Goal: Task Accomplishment & Management: Manage account settings

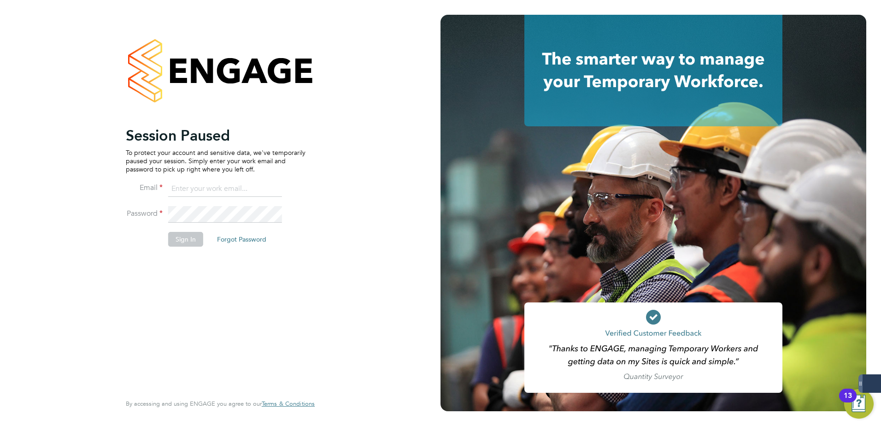
click at [194, 188] on input at bounding box center [225, 189] width 114 height 17
type input "[PERSON_NAME][EMAIL_ADDRESS][PERSON_NAME][DOMAIN_NAME]"
click at [192, 232] on button "Sign In" at bounding box center [185, 239] width 35 height 15
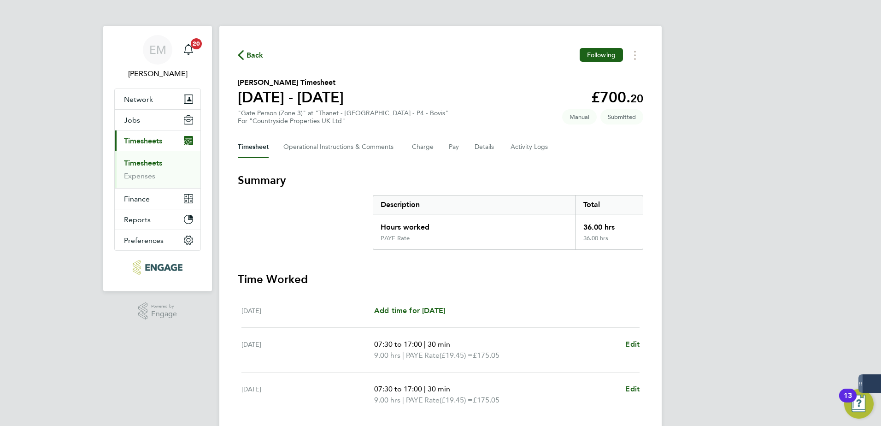
click at [156, 162] on link "Timesheets" at bounding box center [143, 162] width 38 height 9
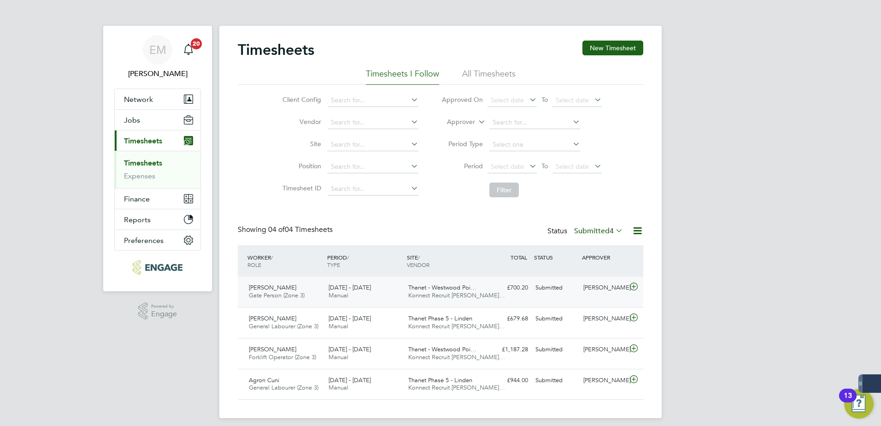
click at [600, 290] on div "Thomas Swain" at bounding box center [603, 287] width 48 height 15
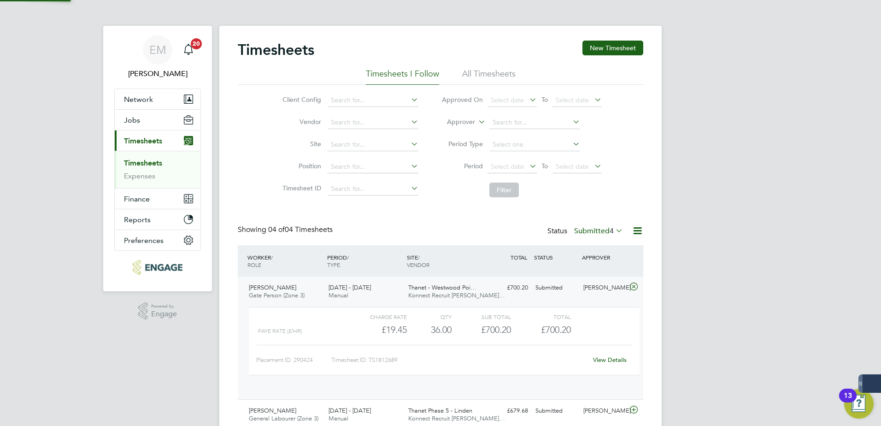
scroll to position [16, 90]
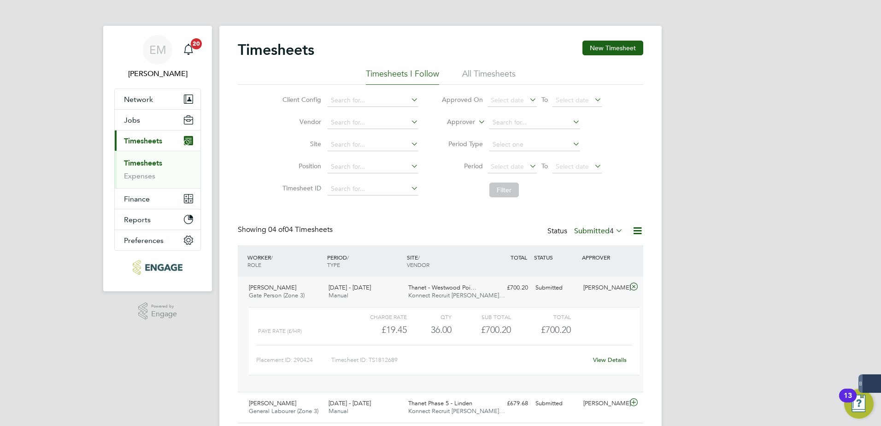
click at [610, 361] on link "View Details" at bounding box center [610, 360] width 34 height 8
click at [140, 123] on button "Jobs" at bounding box center [158, 120] width 86 height 20
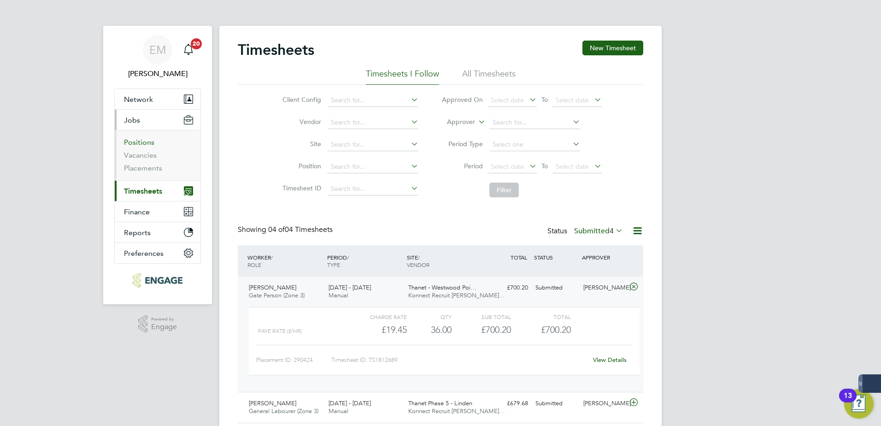
click at [134, 141] on link "Positions" at bounding box center [139, 142] width 30 height 9
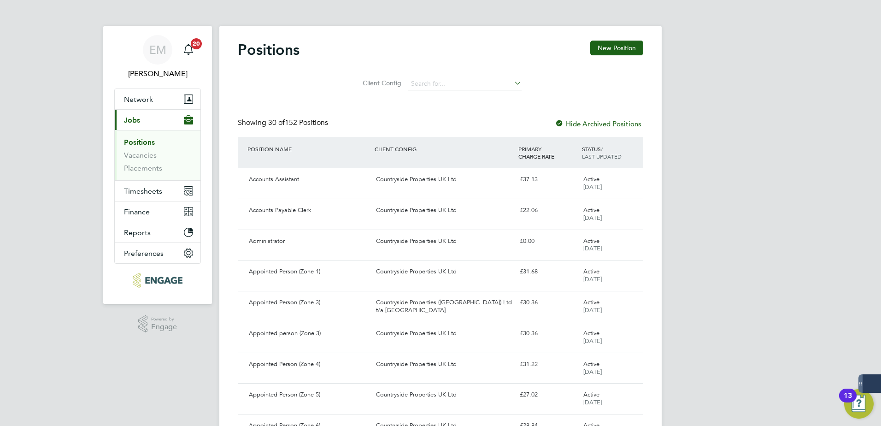
click at [135, 174] on ul "Positions Vacancies Placements" at bounding box center [158, 155] width 86 height 50
click at [140, 169] on link "Placements" at bounding box center [143, 168] width 38 height 9
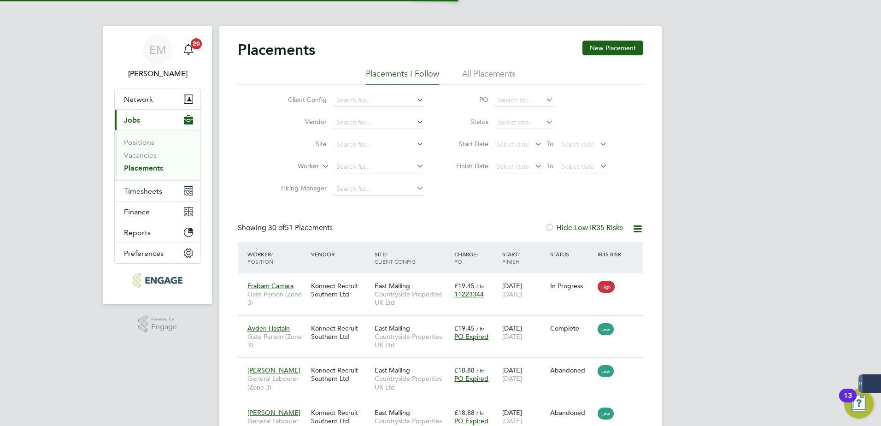
scroll to position [35, 80]
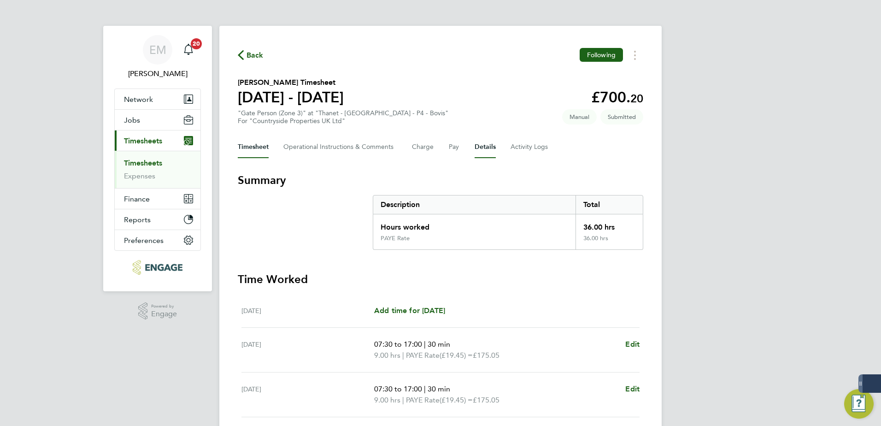
click at [479, 147] on button "Details" at bounding box center [484, 147] width 21 height 22
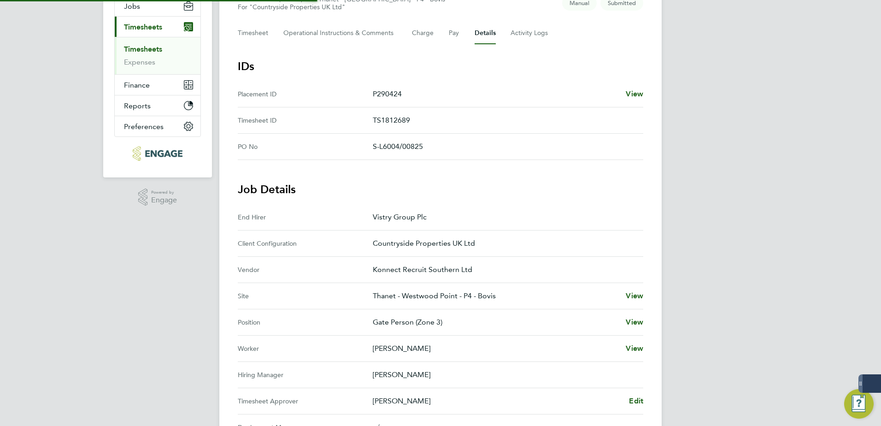
scroll to position [230, 0]
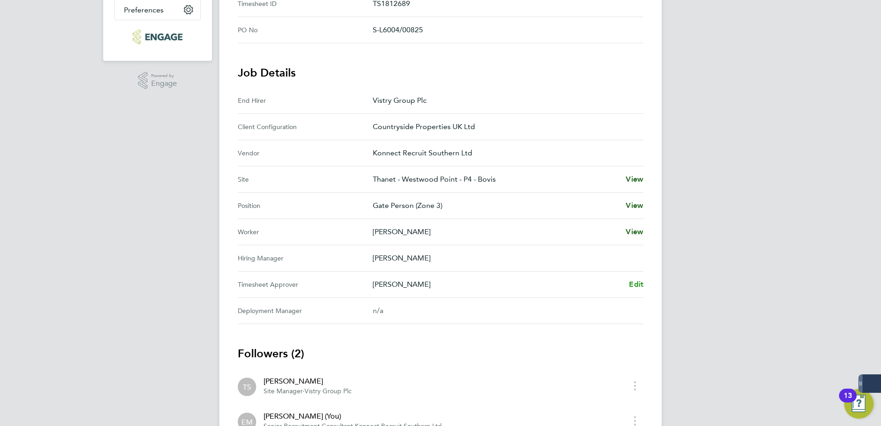
click at [637, 279] on link "Edit" at bounding box center [636, 284] width 14 height 11
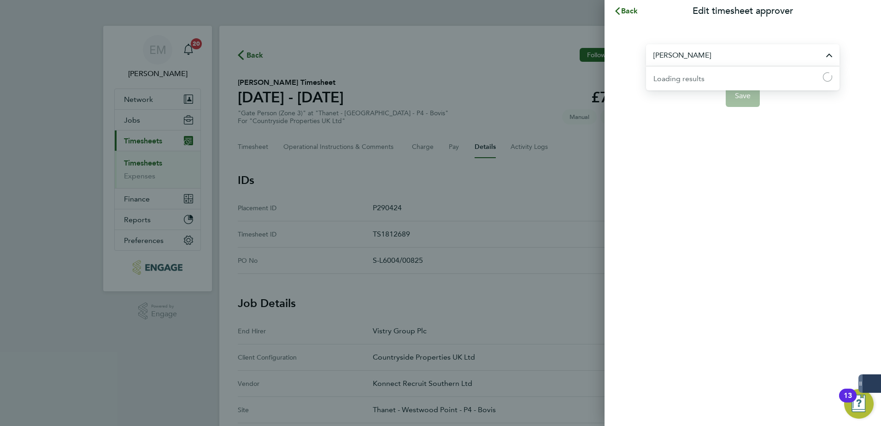
click at [675, 53] on input "Thomas Swain" at bounding box center [742, 55] width 193 height 22
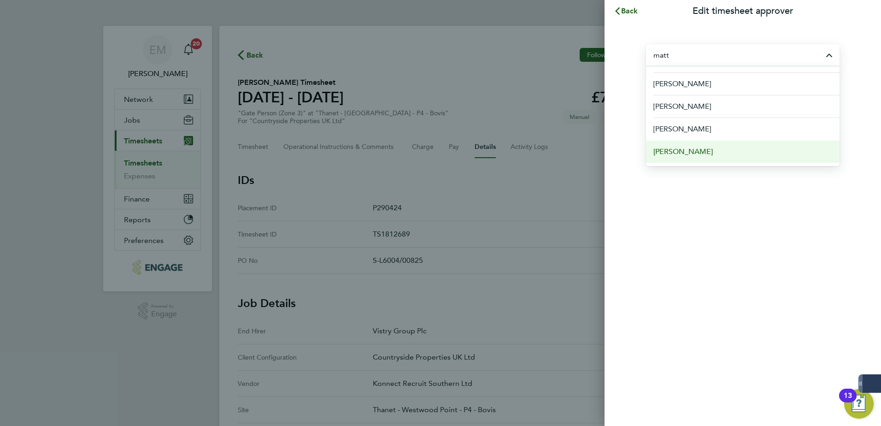
scroll to position [92, 0]
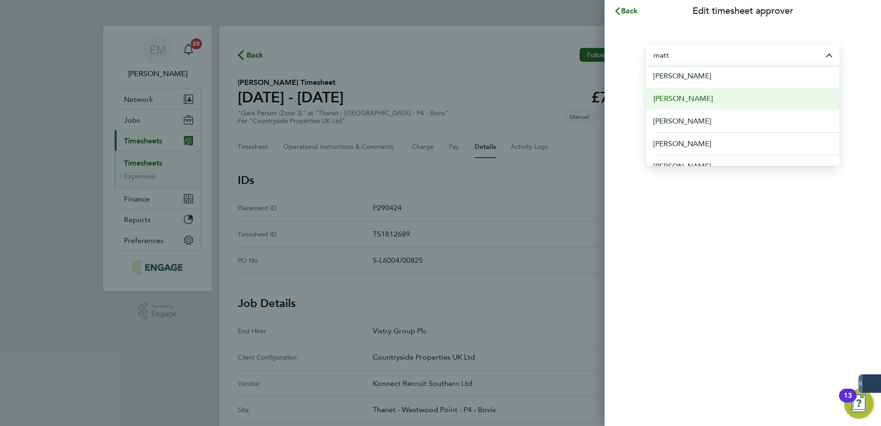
click at [692, 98] on li "Matt Hugo" at bounding box center [742, 98] width 193 height 23
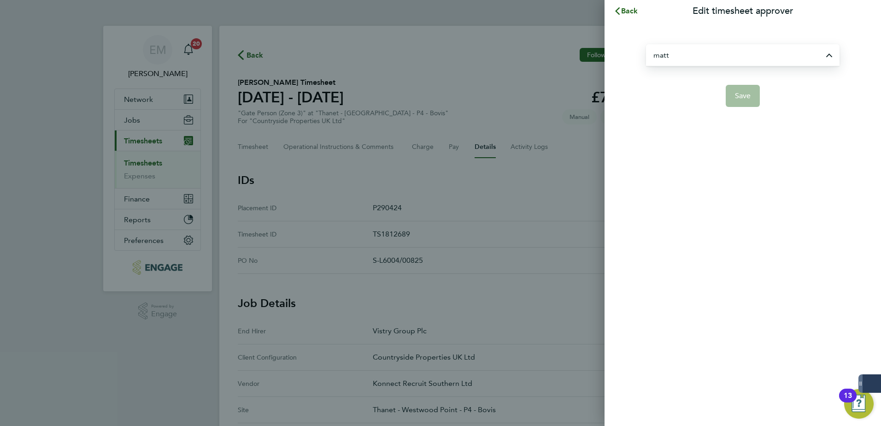
type input "Matt Hugo"
click at [732, 97] on button "Save" at bounding box center [742, 96] width 35 height 22
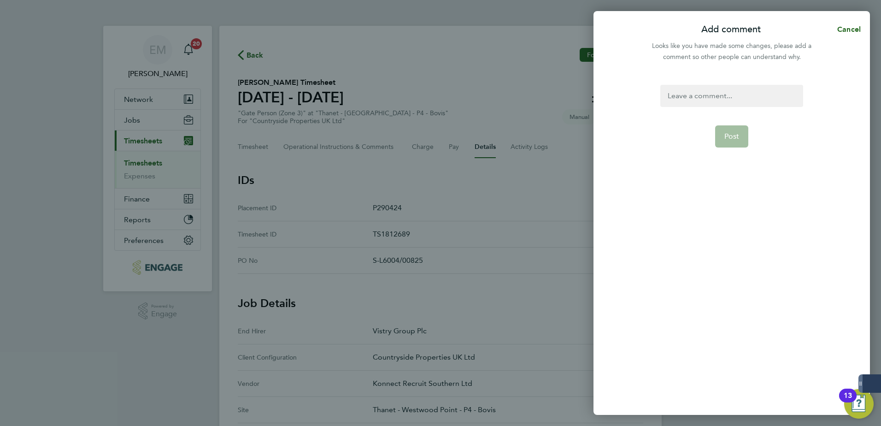
click at [729, 93] on div at bounding box center [731, 96] width 142 height 22
click at [728, 96] on div at bounding box center [731, 96] width 142 height 22
click at [723, 147] on button "Post" at bounding box center [732, 136] width 34 height 22
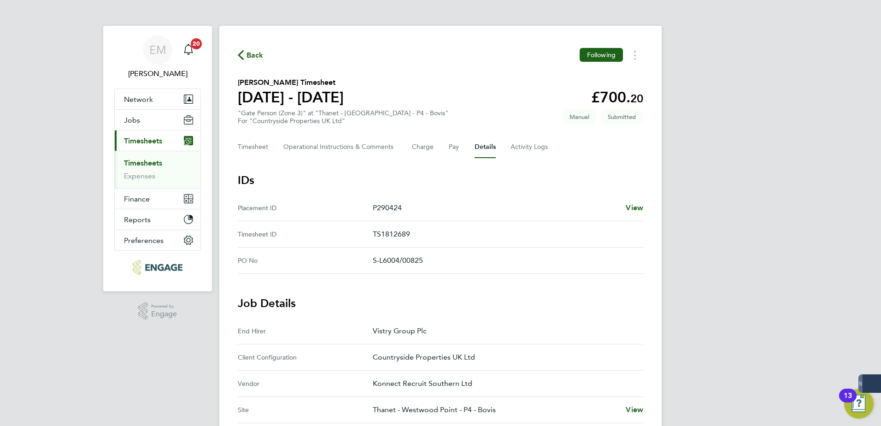
click at [246, 49] on button "Back" at bounding box center [251, 55] width 26 height 12
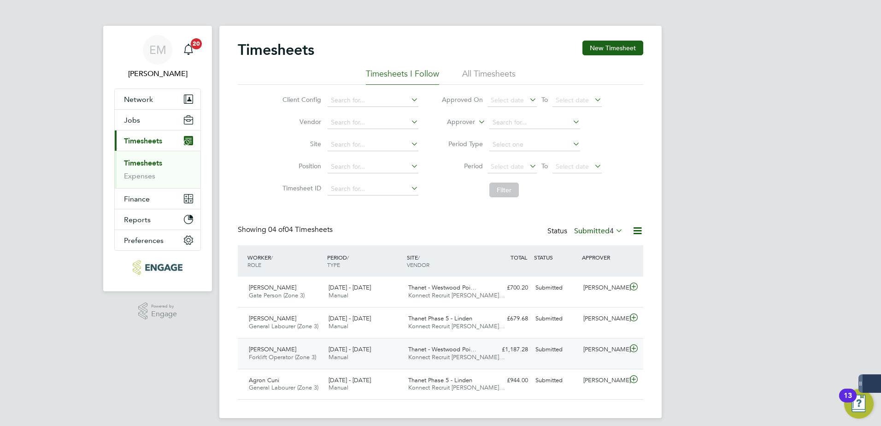
click at [611, 351] on div "Thomas Swain" at bounding box center [603, 349] width 48 height 15
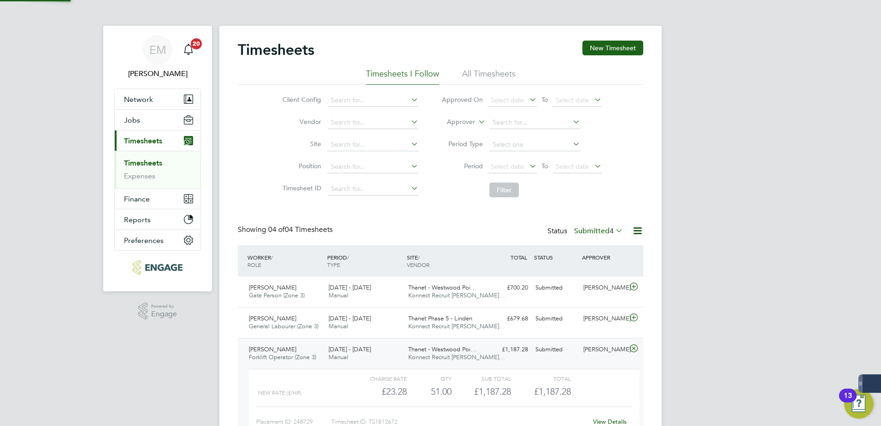
scroll to position [16, 90]
click at [613, 421] on link "View Details" at bounding box center [610, 421] width 34 height 8
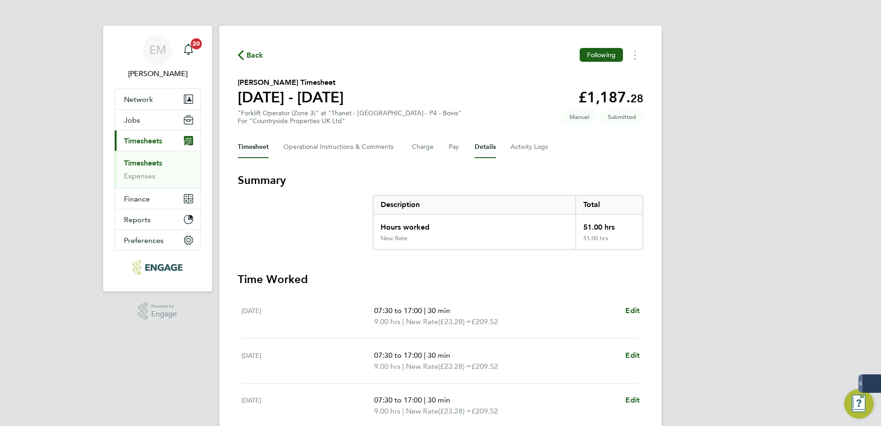
click at [491, 143] on button "Details" at bounding box center [484, 147] width 21 height 22
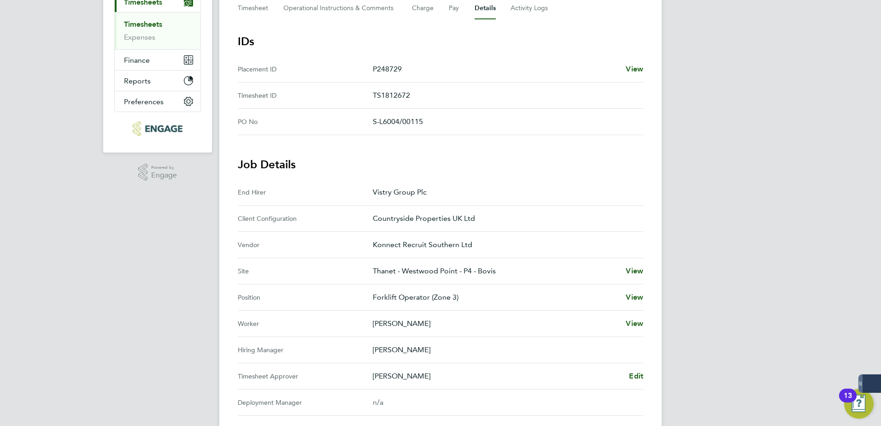
scroll to position [276, 0]
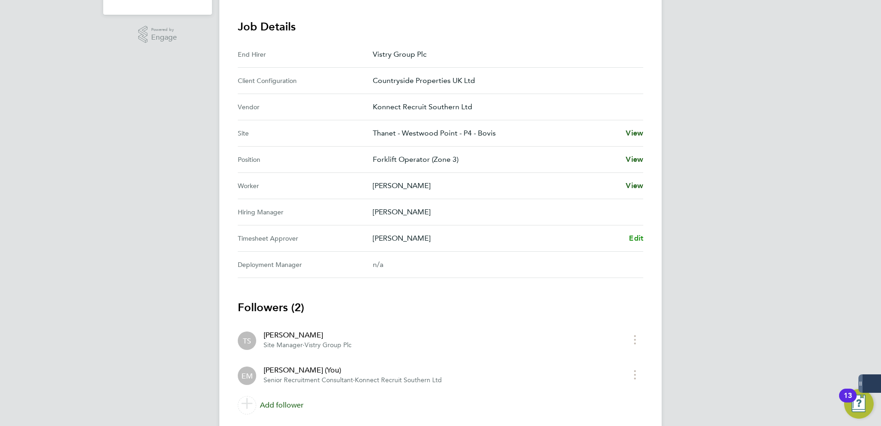
click at [632, 240] on span "Edit" at bounding box center [636, 238] width 14 height 9
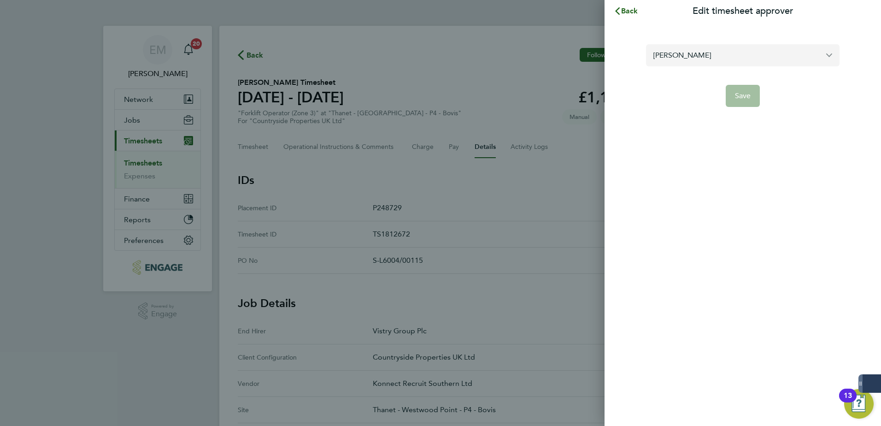
click at [672, 49] on input "Thomas Swain" at bounding box center [742, 55] width 193 height 22
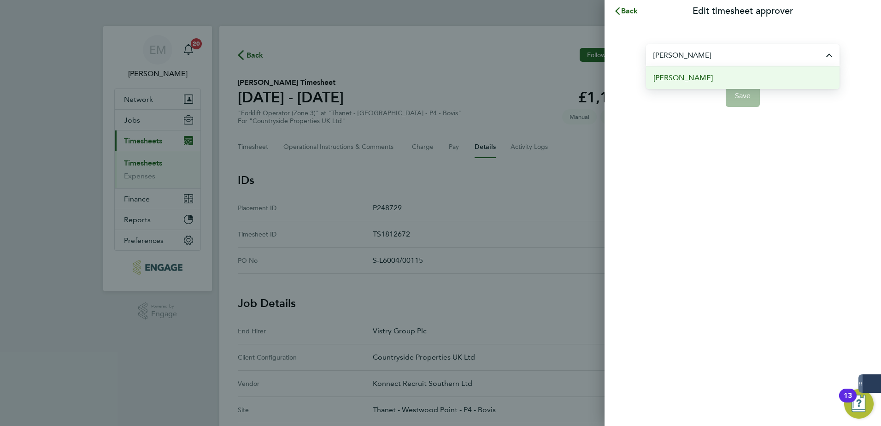
click at [695, 73] on li "Matt Hugo" at bounding box center [742, 77] width 193 height 23
type input "Matt Hugo"
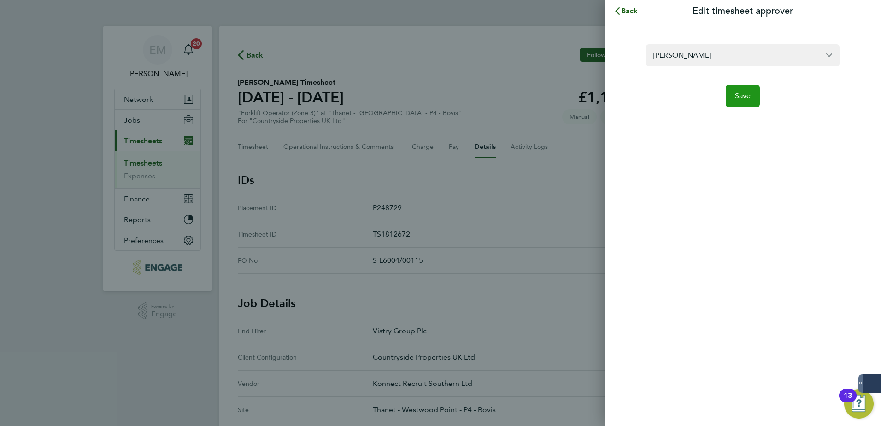
drag, startPoint x: 765, startPoint y: 91, endPoint x: 756, endPoint y: 95, distance: 9.7
click at [764, 91] on app-form-button "Save" at bounding box center [742, 96] width 193 height 22
click at [751, 98] on button "Save" at bounding box center [742, 96] width 35 height 22
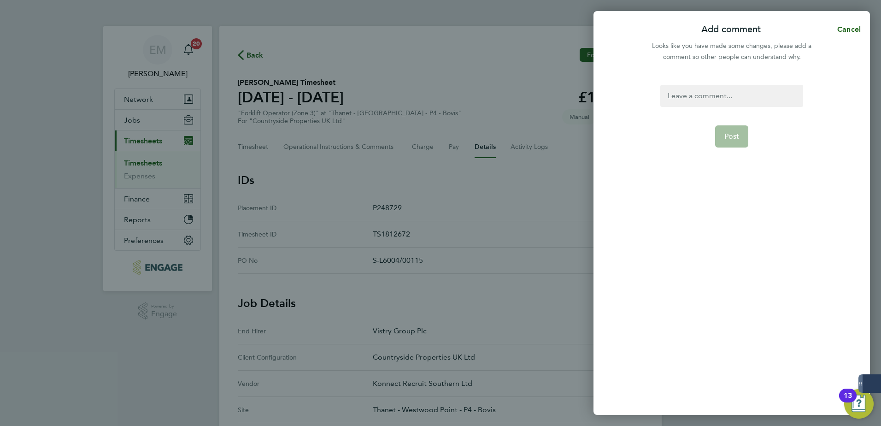
click at [717, 105] on div at bounding box center [731, 96] width 142 height 22
click at [723, 141] on button "Post" at bounding box center [732, 136] width 34 height 22
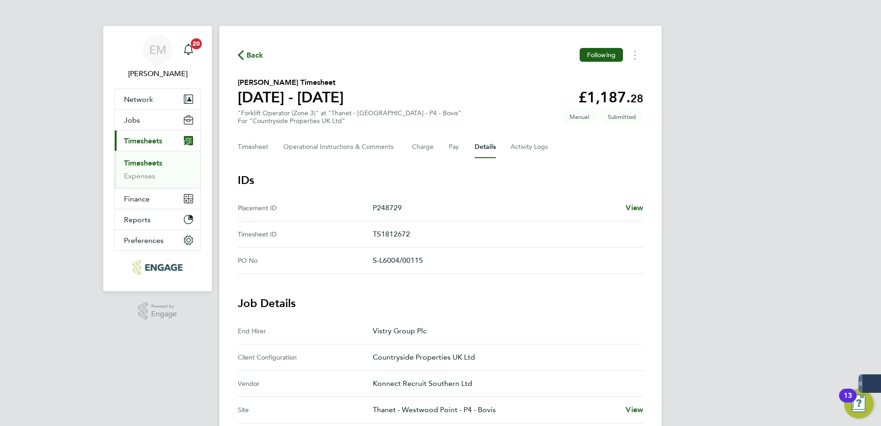
click at [244, 58] on span "Back" at bounding box center [251, 54] width 26 height 9
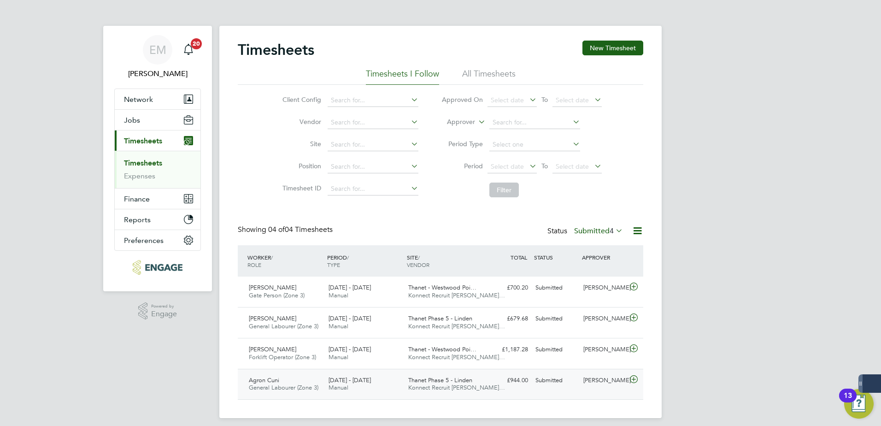
click at [596, 384] on div "[PERSON_NAME]" at bounding box center [603, 380] width 48 height 15
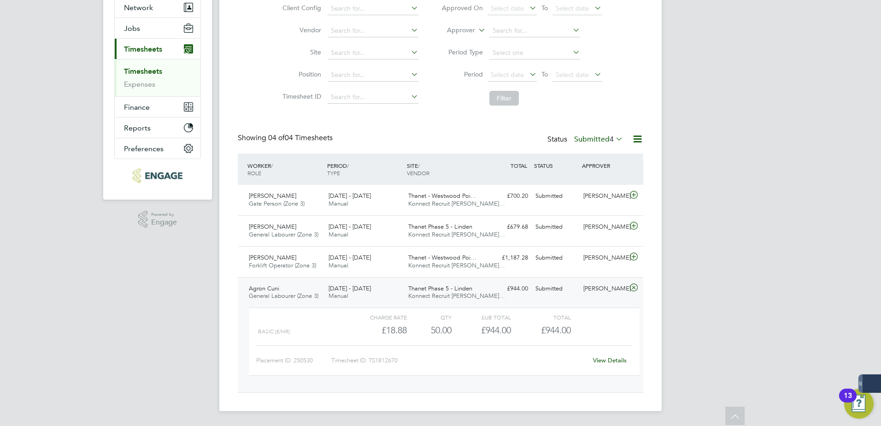
click at [605, 360] on link "View Details" at bounding box center [610, 360] width 34 height 8
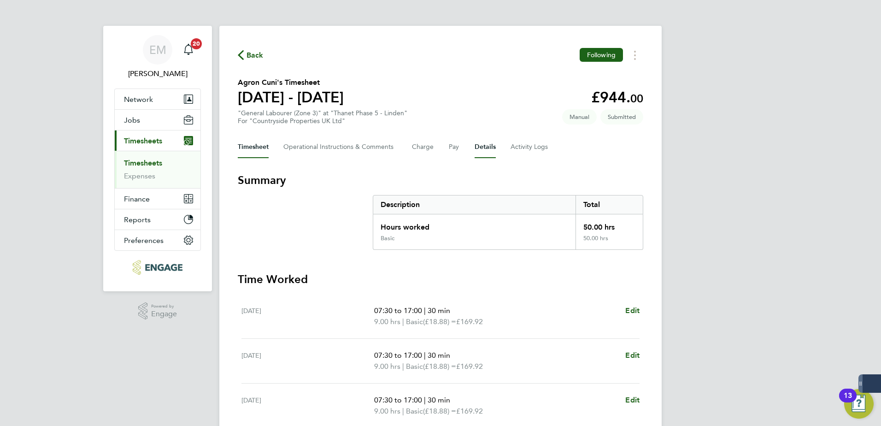
click at [474, 146] on button "Details" at bounding box center [484, 147] width 21 height 22
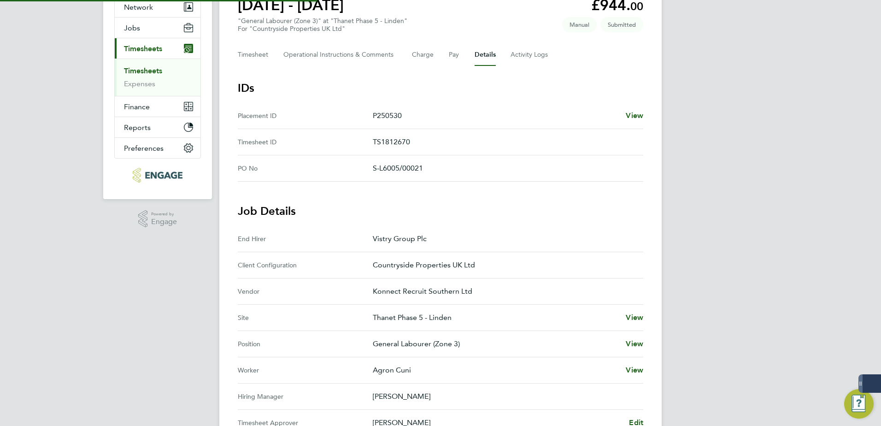
scroll to position [254, 0]
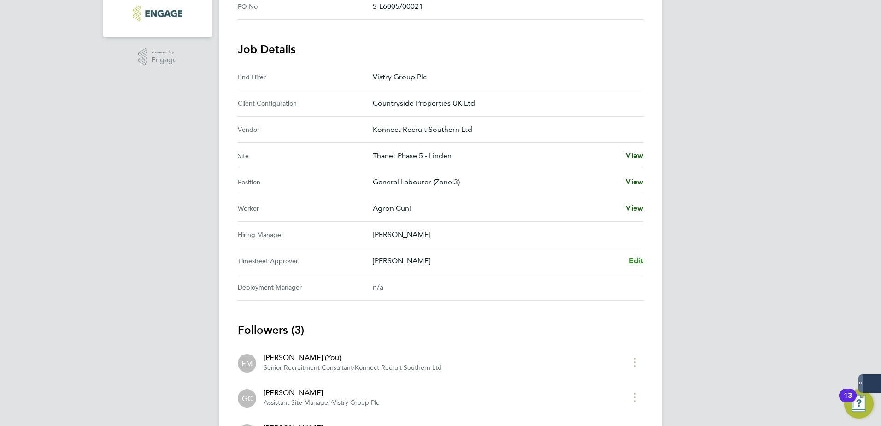
click at [638, 259] on span "Edit" at bounding box center [636, 260] width 14 height 9
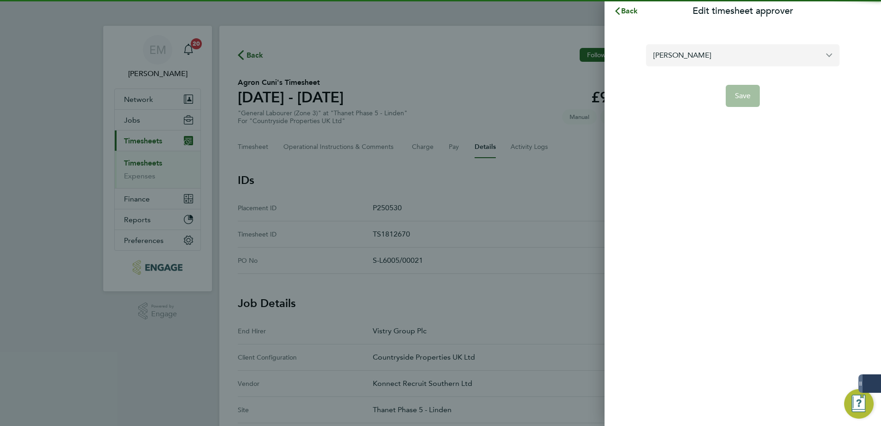
click at [760, 60] on input "[PERSON_NAME]" at bounding box center [742, 55] width 193 height 22
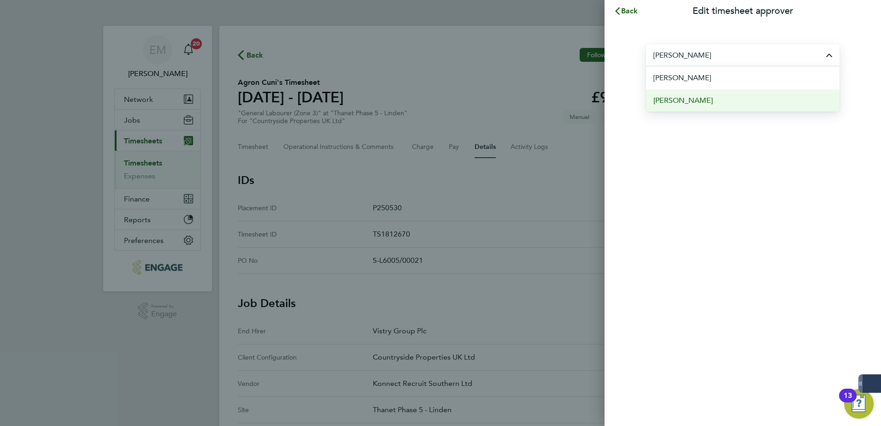
click at [727, 101] on li "[PERSON_NAME]" at bounding box center [742, 100] width 193 height 23
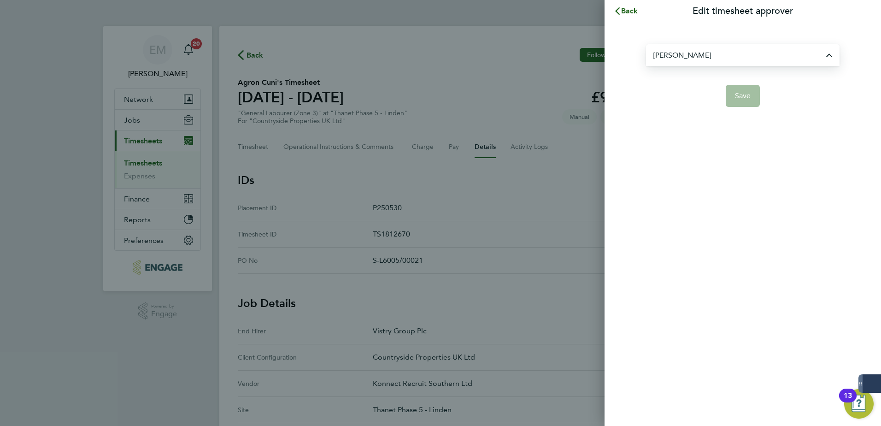
type input "[PERSON_NAME]"
click at [740, 89] on button "Save" at bounding box center [742, 96] width 35 height 22
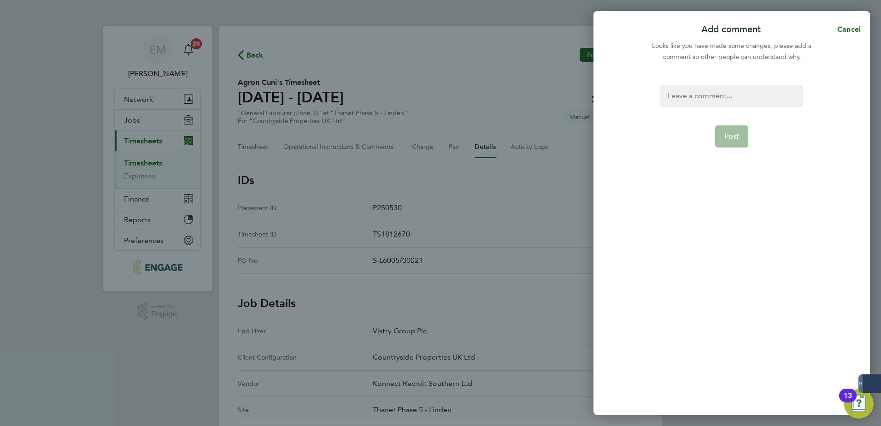
click at [730, 96] on div at bounding box center [731, 96] width 142 height 22
click at [723, 141] on button "Post" at bounding box center [732, 136] width 34 height 22
